Goal: Information Seeking & Learning: Learn about a topic

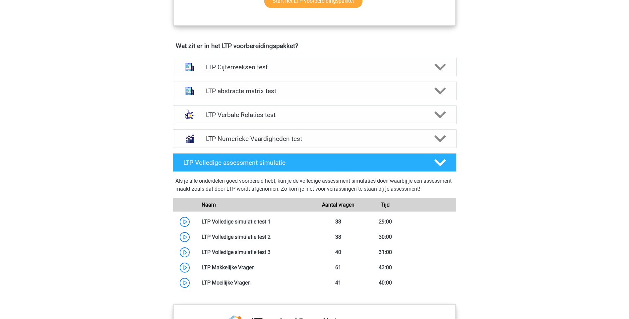
scroll to position [398, 0]
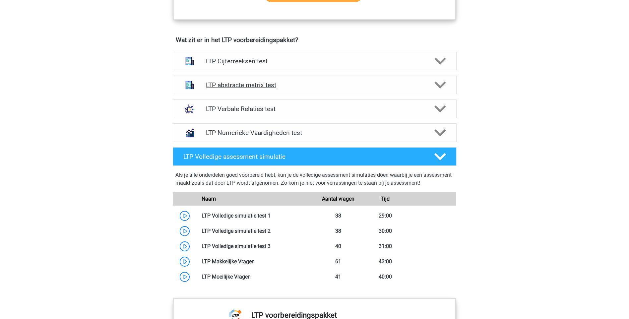
click at [250, 84] on h4 "LTP abstracte matrix test" at bounding box center [314, 85] width 217 height 8
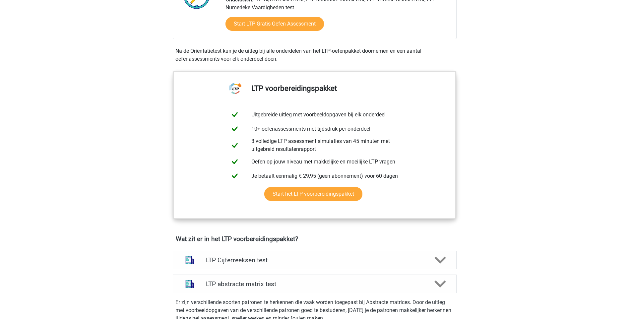
scroll to position [0, 0]
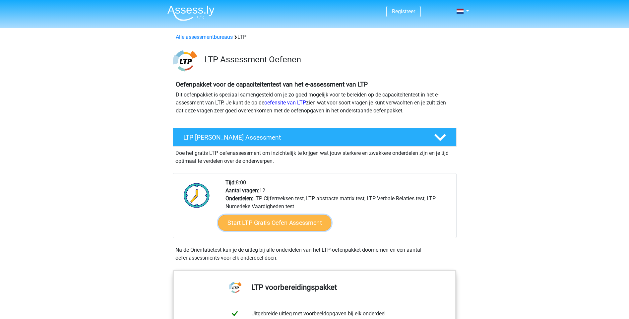
click at [292, 222] on link "Start LTP Gratis Oefen Assessment" at bounding box center [274, 223] width 113 height 16
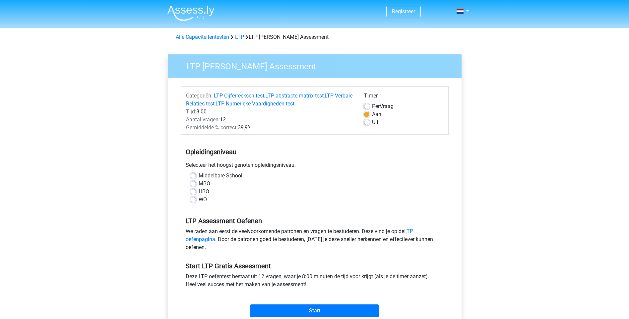
click at [199, 174] on label "Middelbare School" at bounding box center [221, 176] width 44 height 8
click at [193, 174] on input "Middelbare School" at bounding box center [193, 175] width 5 height 7
radio input "true"
click at [308, 310] on input "Start" at bounding box center [314, 310] width 129 height 13
click at [372, 123] on label "Uit" at bounding box center [375, 122] width 6 height 8
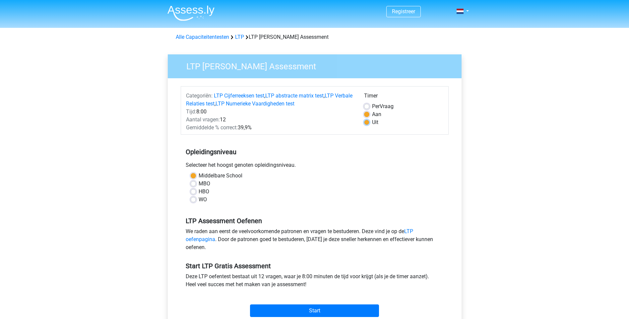
click at [366, 123] on input "Uit" at bounding box center [366, 121] width 5 height 7
radio input "true"
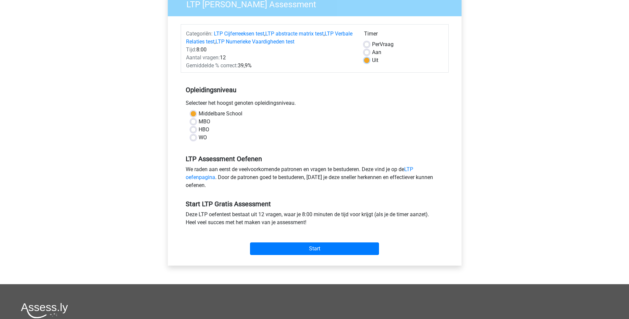
scroll to position [66, 0]
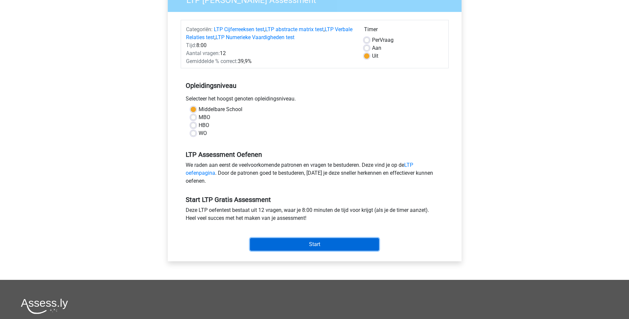
click at [332, 244] on input "Start" at bounding box center [314, 244] width 129 height 13
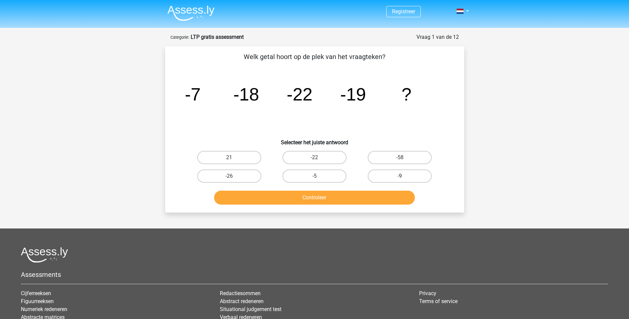
click at [392, 179] on label "-9" at bounding box center [400, 175] width 64 height 13
click at [400, 179] on input "-9" at bounding box center [402, 178] width 4 height 4
radio input "true"
click at [333, 201] on button "Controleer" at bounding box center [314, 198] width 201 height 14
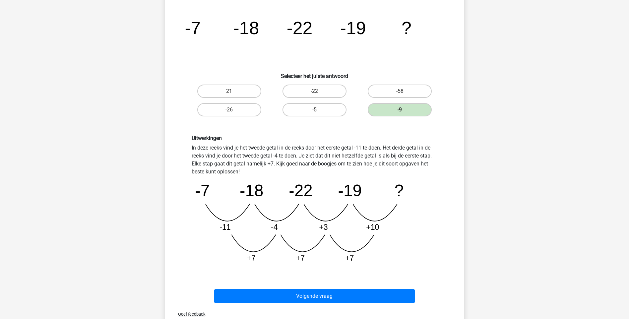
scroll to position [199, 0]
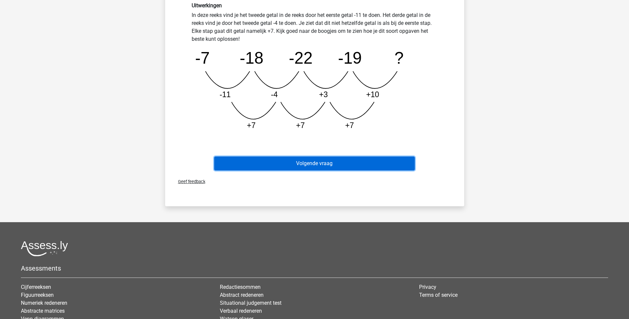
drag, startPoint x: 314, startPoint y: 162, endPoint x: 310, endPoint y: 162, distance: 3.7
click at [311, 162] on button "Volgende vraag" at bounding box center [314, 164] width 201 height 14
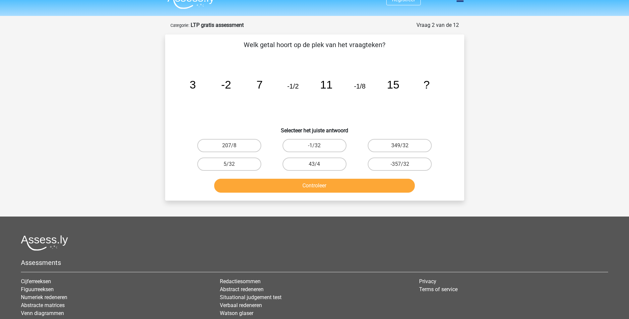
scroll to position [0, 0]
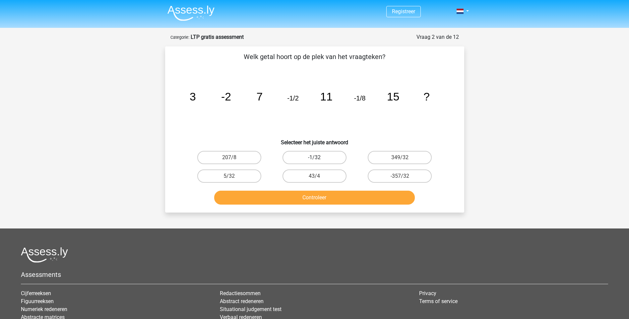
click at [310, 157] on label "-1/32" at bounding box center [315, 157] width 64 height 13
click at [314, 158] on input "-1/32" at bounding box center [316, 160] width 4 height 4
radio input "true"
click at [329, 193] on button "Controleer" at bounding box center [314, 198] width 201 height 14
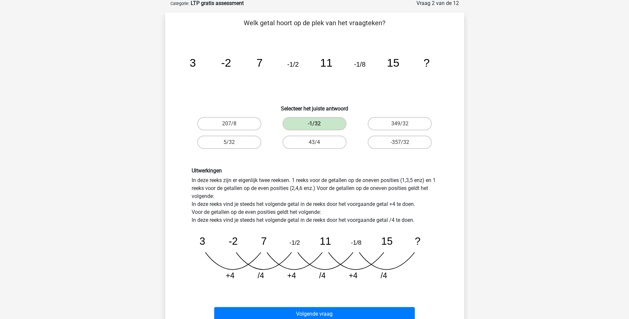
scroll to position [99, 0]
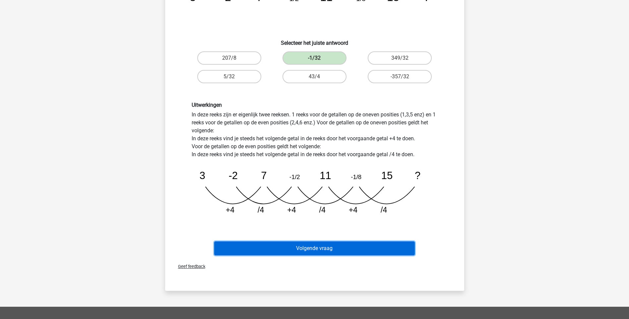
click at [343, 247] on button "Volgende vraag" at bounding box center [314, 248] width 201 height 14
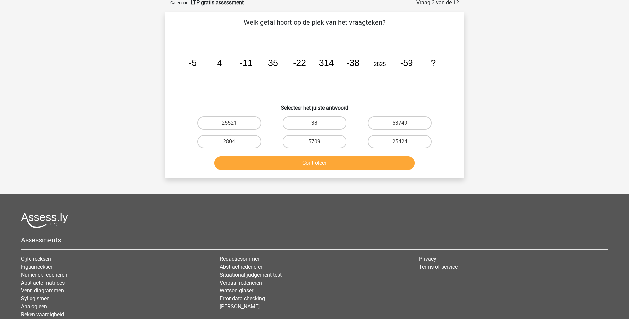
scroll to position [33, 0]
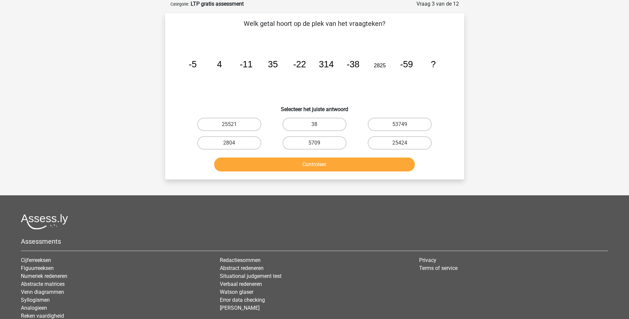
click at [400, 144] on input "25424" at bounding box center [402, 145] width 4 height 4
radio input "true"
click at [344, 163] on button "Controleer" at bounding box center [314, 165] width 201 height 14
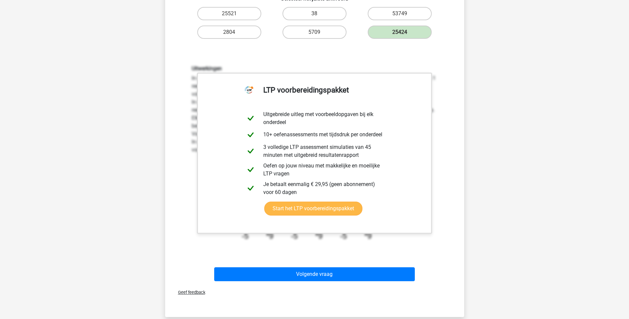
scroll to position [265, 0]
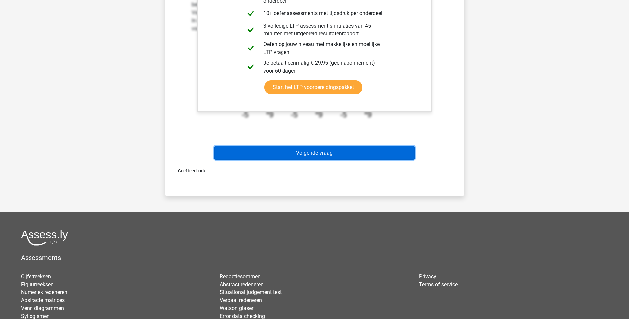
drag, startPoint x: 352, startPoint y: 157, endPoint x: 386, endPoint y: 155, distance: 34.5
click at [352, 157] on button "Volgende vraag" at bounding box center [314, 153] width 201 height 14
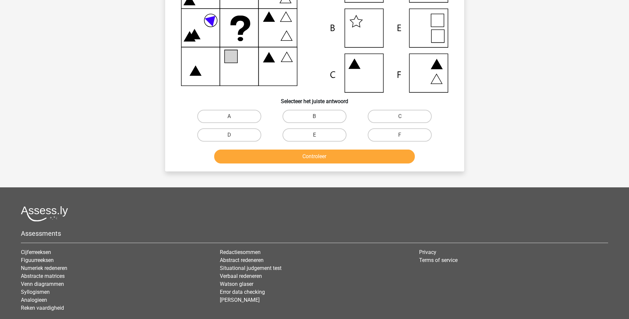
scroll to position [33, 0]
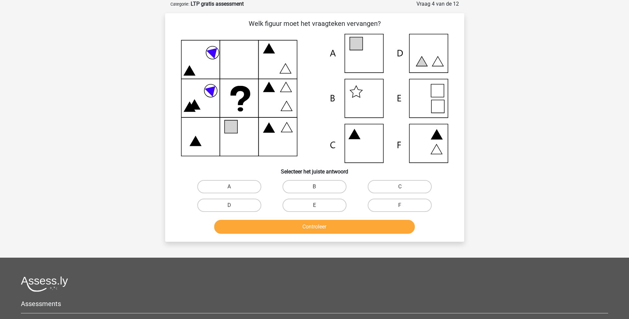
click at [400, 188] on input "C" at bounding box center [402, 189] width 4 height 4
radio input "true"
click at [346, 231] on button "Controleer" at bounding box center [314, 227] width 201 height 14
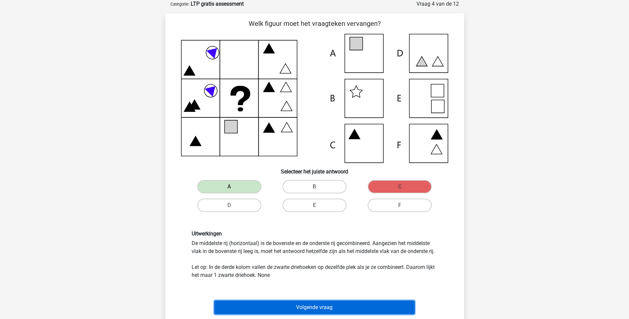
drag, startPoint x: 338, startPoint y: 309, endPoint x: 344, endPoint y: 310, distance: 6.0
click at [338, 310] on button "Volgende vraag" at bounding box center [314, 307] width 201 height 14
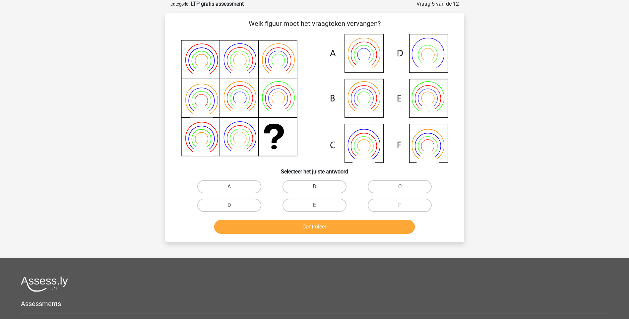
click at [107, 35] on div "Registreer" at bounding box center [314, 200] width 629 height 466
click at [312, 202] on label "E" at bounding box center [315, 205] width 64 height 13
click at [314, 205] on input "E" at bounding box center [316, 207] width 4 height 4
radio input "true"
click at [336, 230] on button "Controleer" at bounding box center [314, 227] width 201 height 14
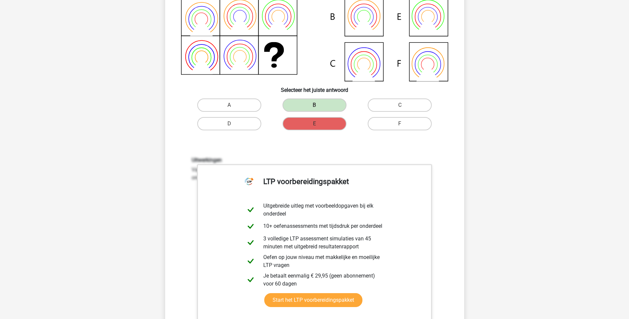
scroll to position [232, 0]
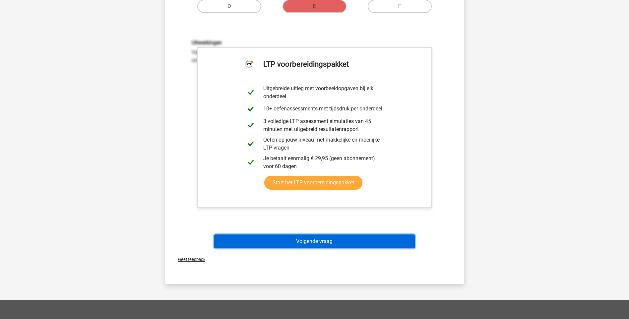
click at [346, 244] on button "Volgende vraag" at bounding box center [314, 241] width 201 height 14
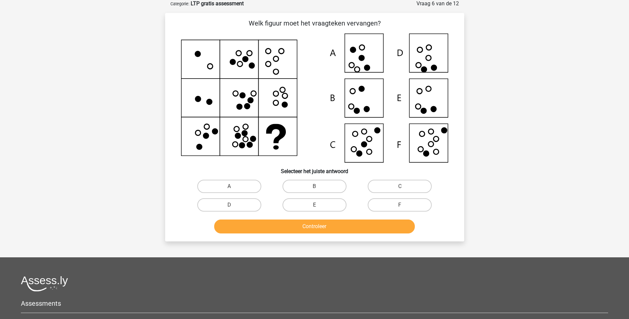
scroll to position [33, 0]
click at [433, 138] on icon at bounding box center [435, 139] width 5 height 5
click at [389, 206] on label "F" at bounding box center [400, 205] width 64 height 13
click at [400, 206] on input "F" at bounding box center [402, 207] width 4 height 4
radio input "true"
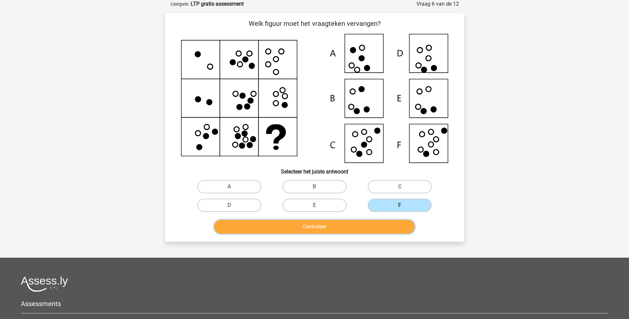
click at [367, 226] on button "Controleer" at bounding box center [314, 227] width 201 height 14
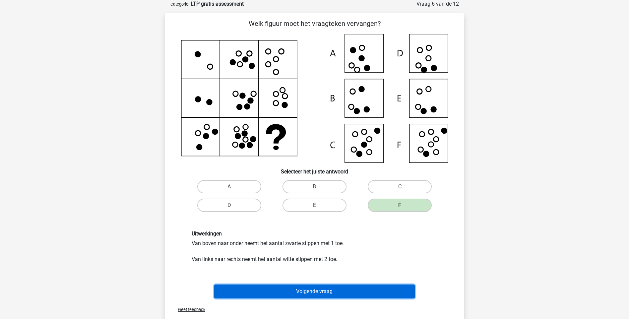
click at [356, 291] on button "Volgende vraag" at bounding box center [314, 292] width 201 height 14
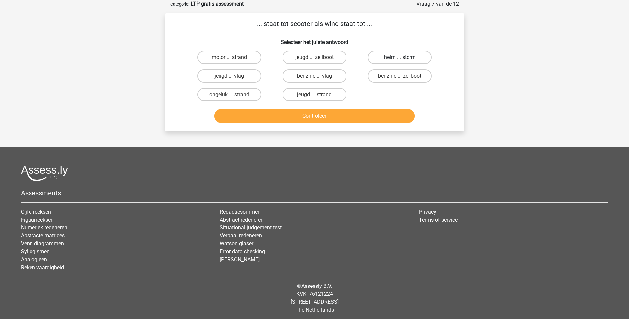
click at [399, 60] on label "helm ... storm" at bounding box center [400, 57] width 64 height 13
click at [400, 60] on input "helm ... storm" at bounding box center [402, 59] width 4 height 4
radio input "true"
drag, startPoint x: 365, startPoint y: 116, endPoint x: 399, endPoint y: 119, distance: 34.6
click at [365, 117] on button "Controleer" at bounding box center [314, 116] width 201 height 14
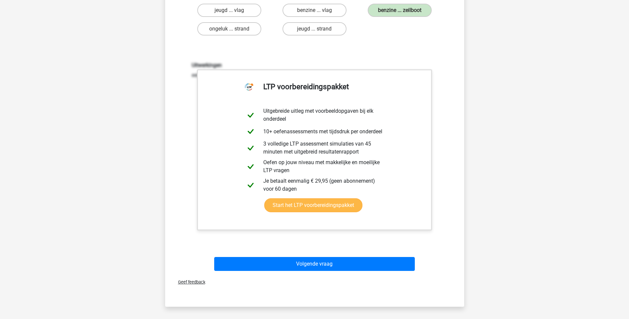
scroll to position [99, 0]
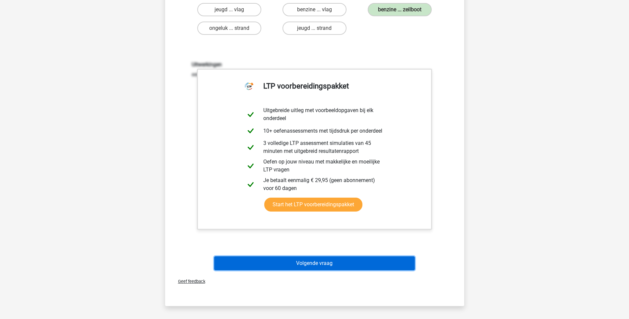
click at [356, 264] on button "Volgende vraag" at bounding box center [314, 263] width 201 height 14
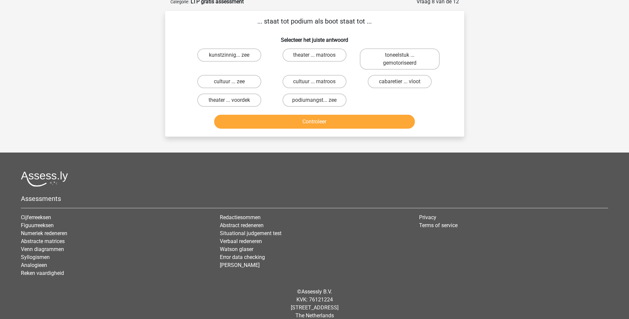
scroll to position [33, 0]
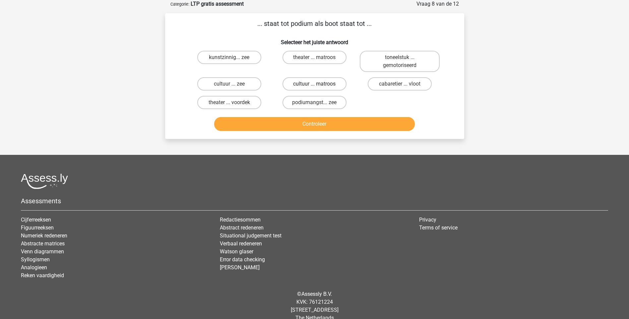
click at [330, 83] on label "cultuur ... matroos" at bounding box center [315, 83] width 64 height 13
click at [319, 84] on input "cultuur ... matroos" at bounding box center [316, 86] width 4 height 4
radio input "true"
click at [398, 124] on button "Controleer" at bounding box center [314, 124] width 201 height 14
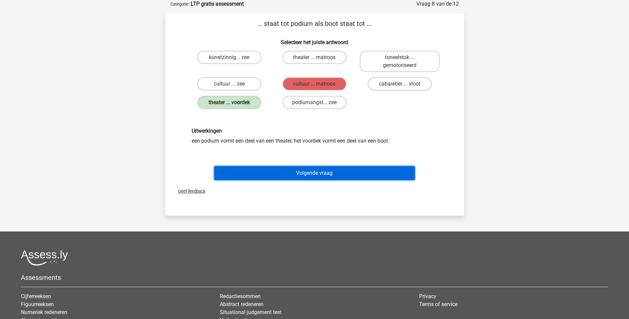
click at [369, 169] on button "Volgende vraag" at bounding box center [314, 173] width 201 height 14
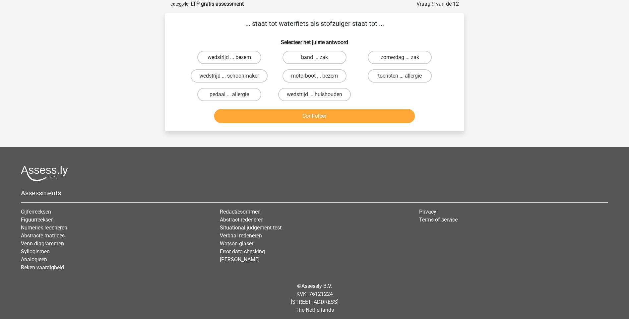
click at [149, 238] on li "Abstracte matrices" at bounding box center [115, 236] width 189 height 8
click at [334, 91] on label "wedstrijd ... huishouden" at bounding box center [314, 94] width 73 height 13
click at [319, 95] on input "wedstrijd ... huishouden" at bounding box center [316, 97] width 4 height 4
radio input "true"
click at [344, 114] on button "Controleer" at bounding box center [314, 116] width 201 height 14
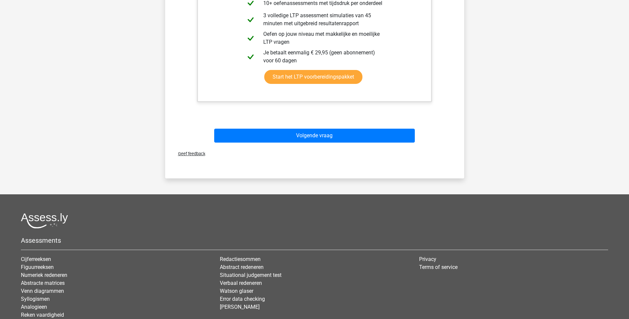
scroll to position [232, 0]
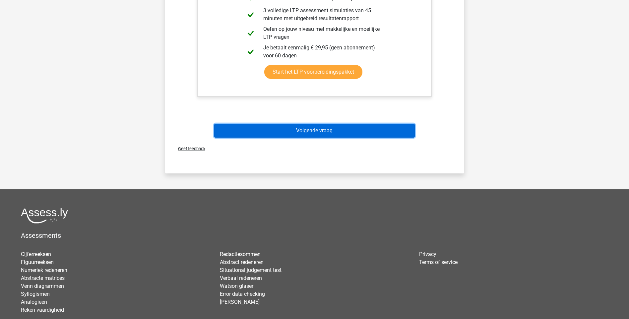
click at [340, 129] on button "Volgende vraag" at bounding box center [314, 131] width 201 height 14
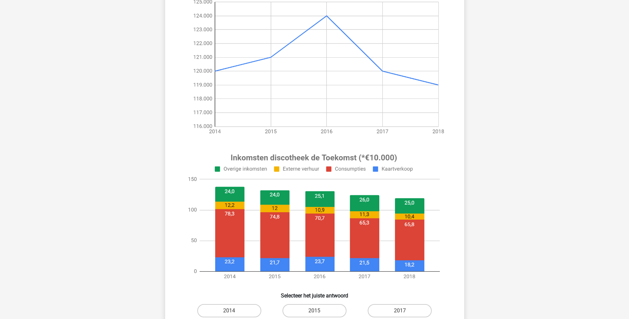
scroll to position [99, 0]
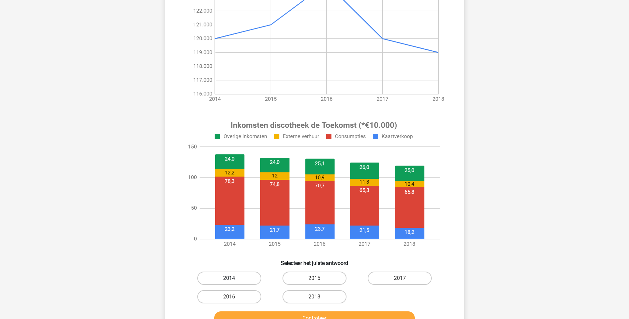
click at [234, 279] on label "2014" at bounding box center [229, 278] width 64 height 13
click at [233, 279] on input "2014" at bounding box center [231, 280] width 4 height 4
radio input "true"
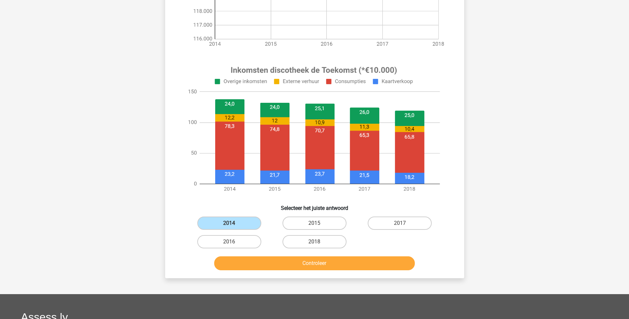
scroll to position [199, 0]
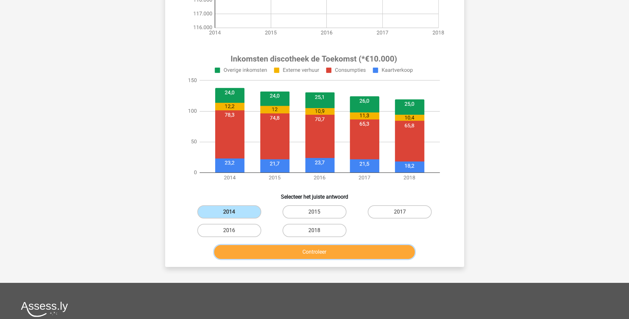
click at [318, 251] on button "Controleer" at bounding box center [314, 252] width 201 height 14
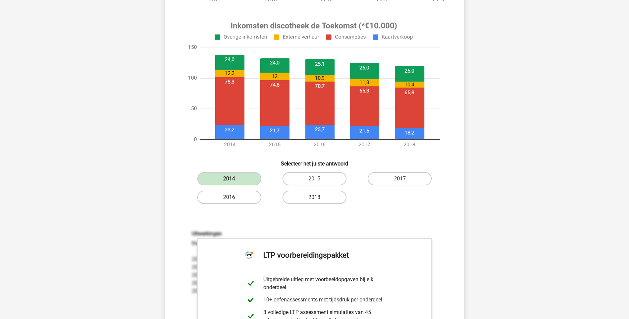
scroll to position [365, 0]
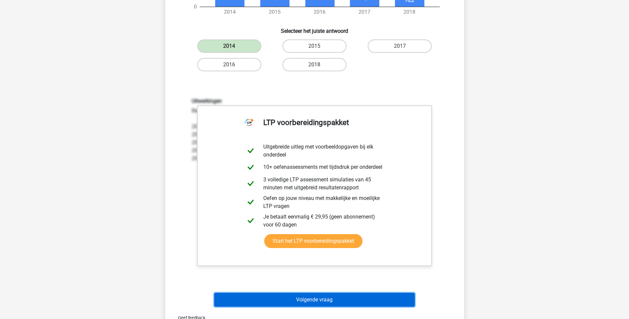
click at [340, 301] on button "Volgende vraag" at bounding box center [314, 300] width 201 height 14
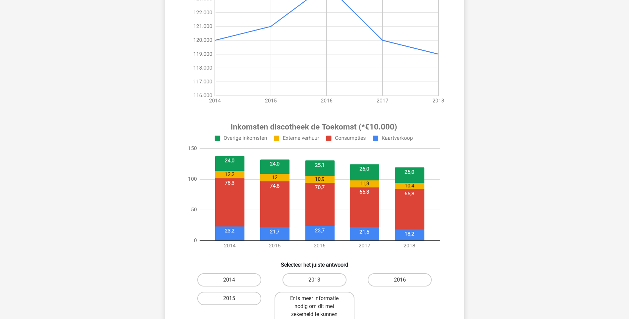
scroll to position [133, 0]
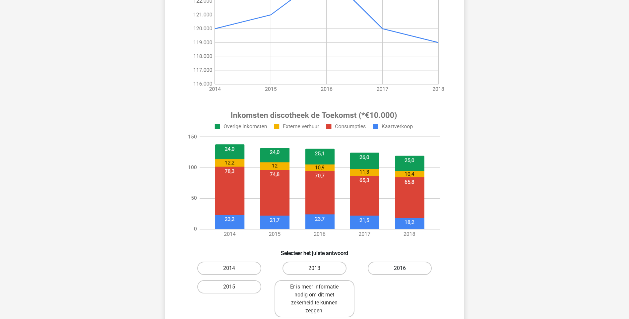
click at [395, 268] on label "2016" at bounding box center [400, 268] width 64 height 13
click at [400, 268] on input "2016" at bounding box center [402, 270] width 4 height 4
radio input "true"
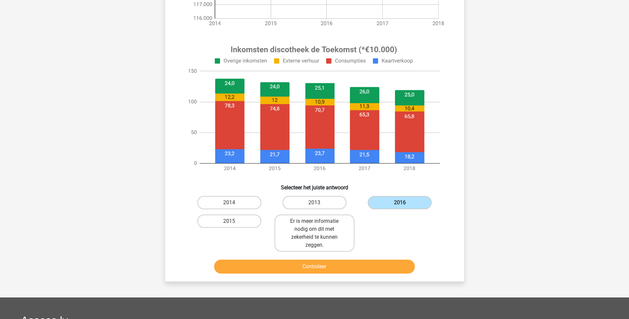
scroll to position [199, 0]
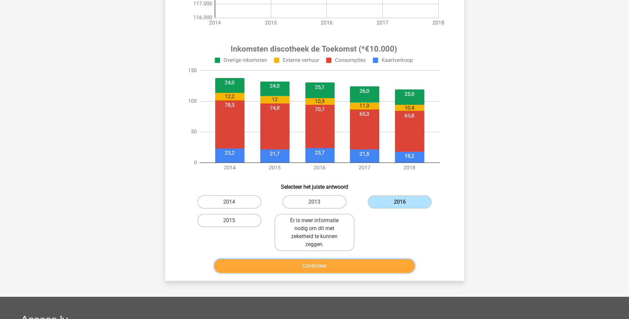
click at [375, 265] on button "Controleer" at bounding box center [314, 266] width 201 height 14
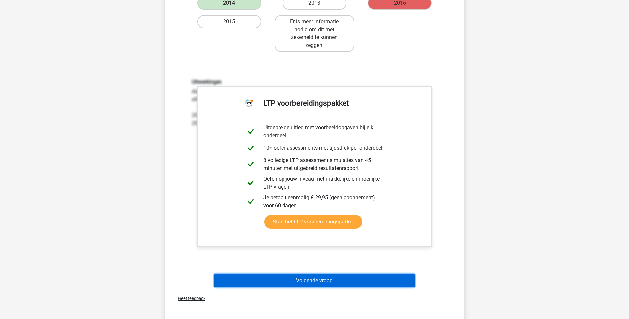
click at [340, 282] on button "Volgende vraag" at bounding box center [314, 281] width 201 height 14
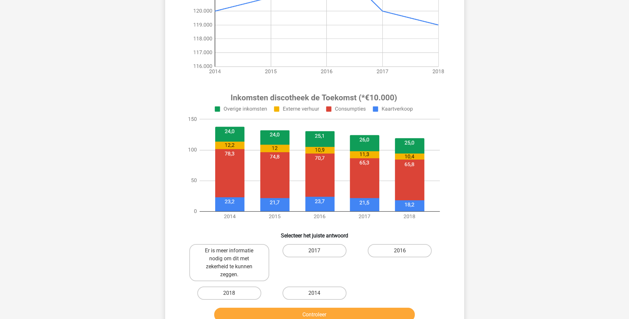
scroll to position [166, 0]
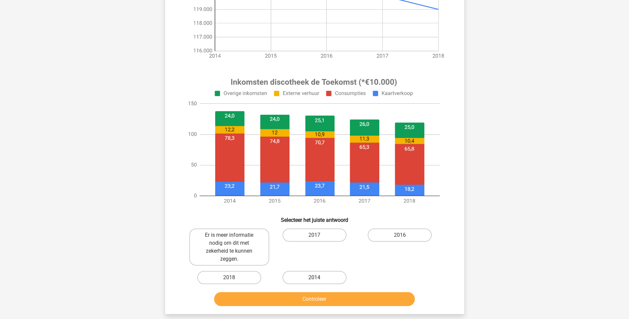
click at [317, 272] on label "2014" at bounding box center [315, 277] width 64 height 13
click at [317, 278] on input "2014" at bounding box center [316, 280] width 4 height 4
radio input "true"
click at [336, 299] on button "Controleer" at bounding box center [314, 299] width 201 height 14
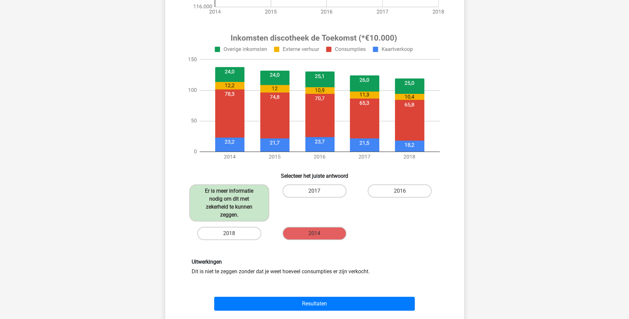
scroll to position [298, 0]
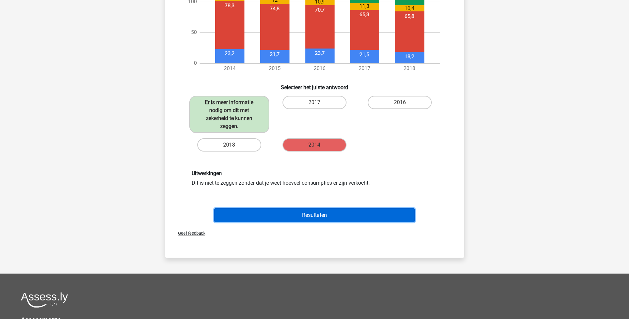
click at [332, 215] on button "Resultaten" at bounding box center [314, 215] width 201 height 14
